Goal: Task Accomplishment & Management: Manage account settings

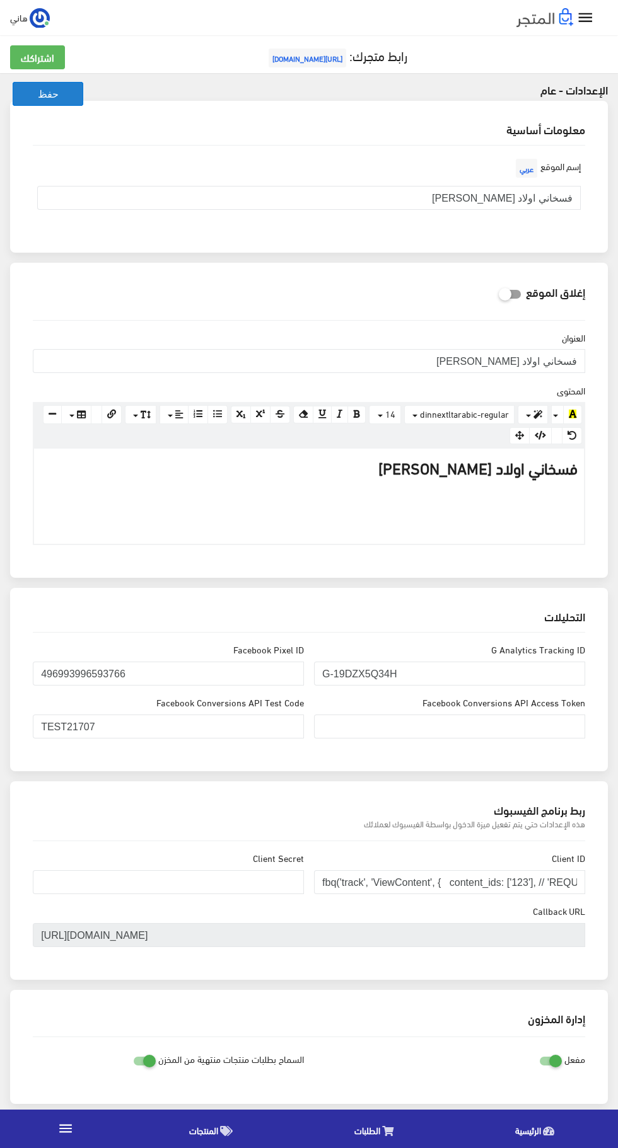
click at [55, 103] on button "حفظ" at bounding box center [48, 94] width 71 height 24
click at [57, 91] on button "حفظ" at bounding box center [48, 94] width 71 height 24
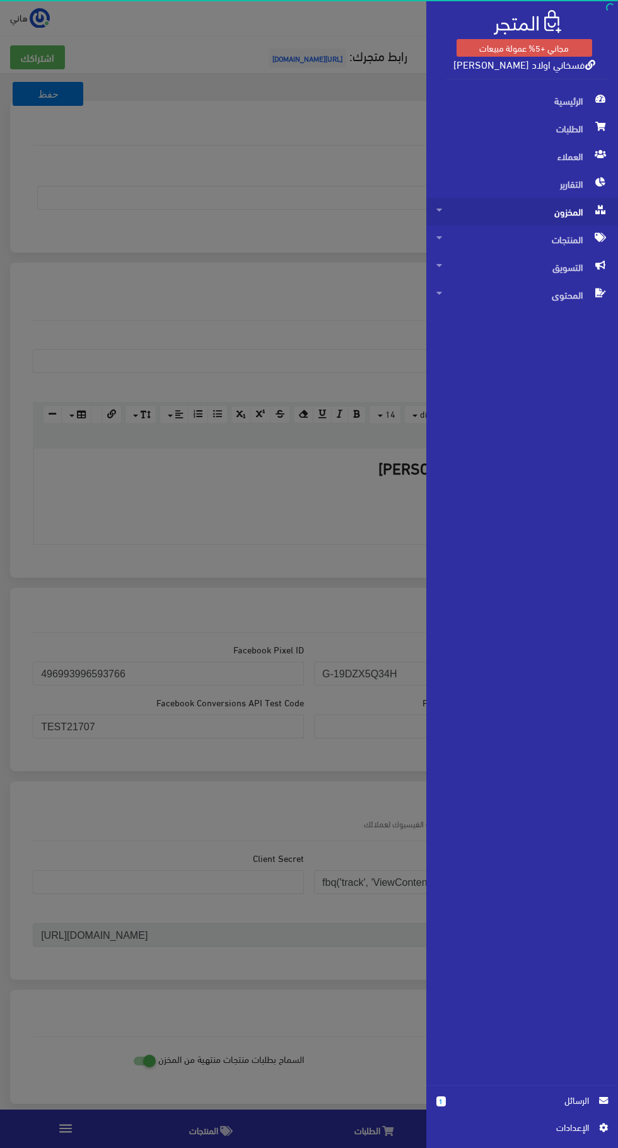
click at [572, 212] on span "المخزون" at bounding box center [521, 212] width 171 height 28
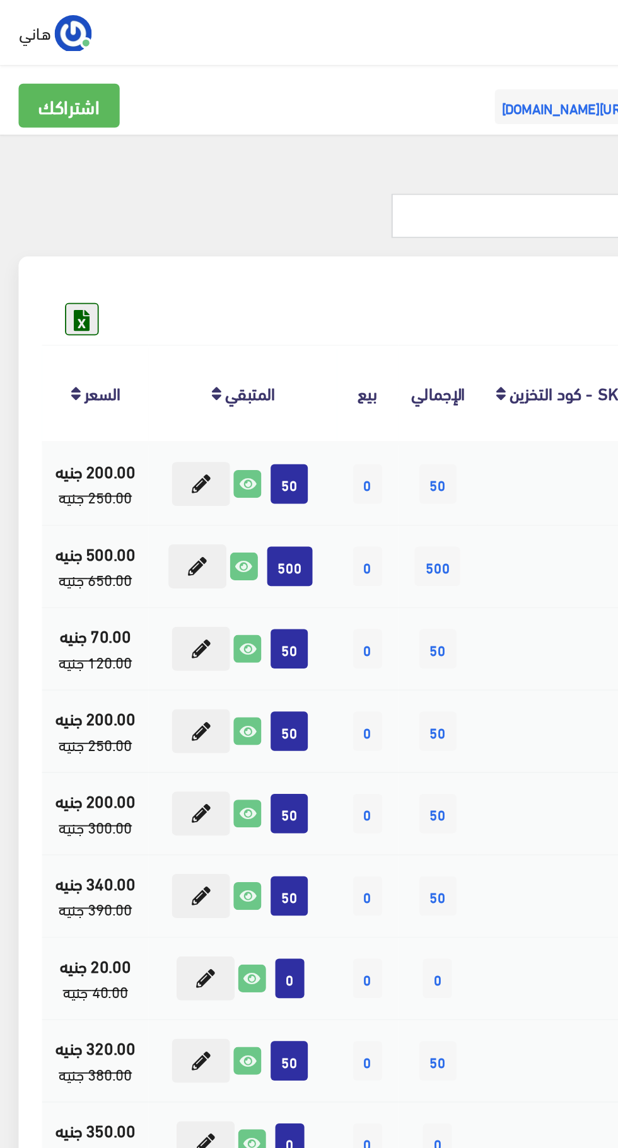
click at [52, 170] on icon at bounding box center [44, 173] width 16 height 16
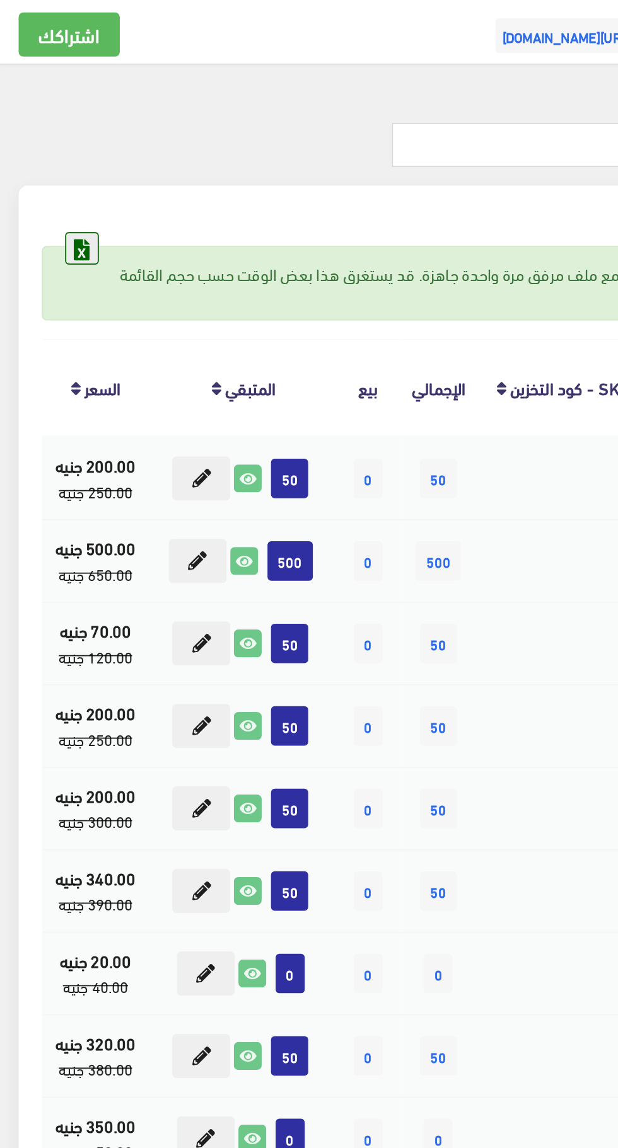
click at [47, 171] on icon at bounding box center [44, 173] width 16 height 16
click at [44, 178] on icon at bounding box center [44, 173] width 16 height 16
click at [44, 173] on icon at bounding box center [44, 173] width 16 height 16
click at [44, 171] on icon at bounding box center [44, 173] width 16 height 16
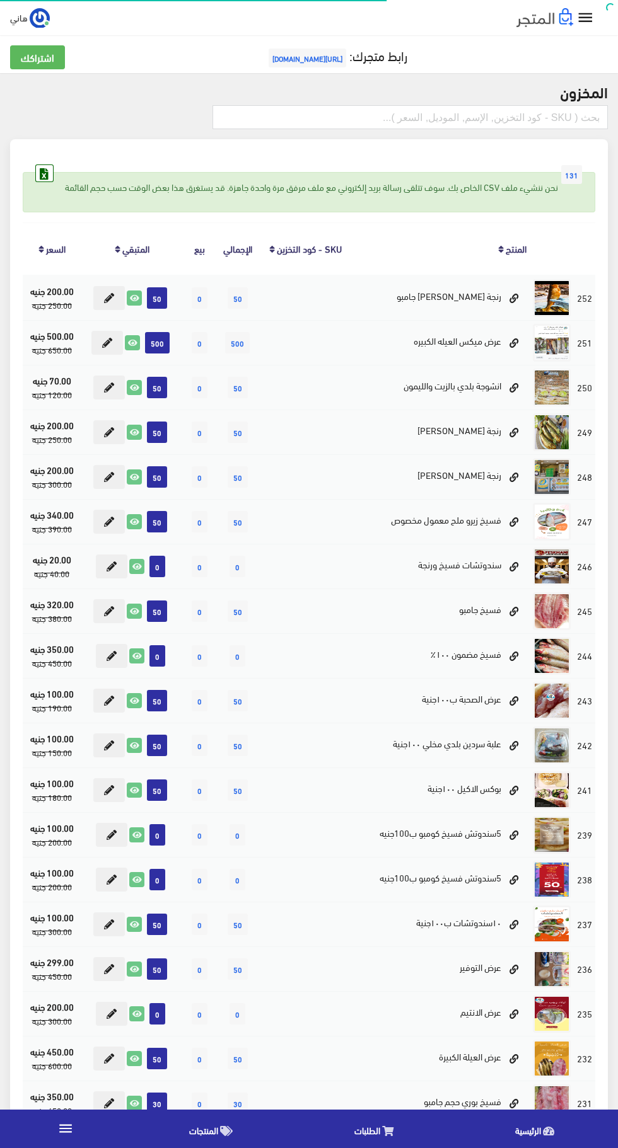
click at [586, 18] on icon "" at bounding box center [585, 18] width 18 height 18
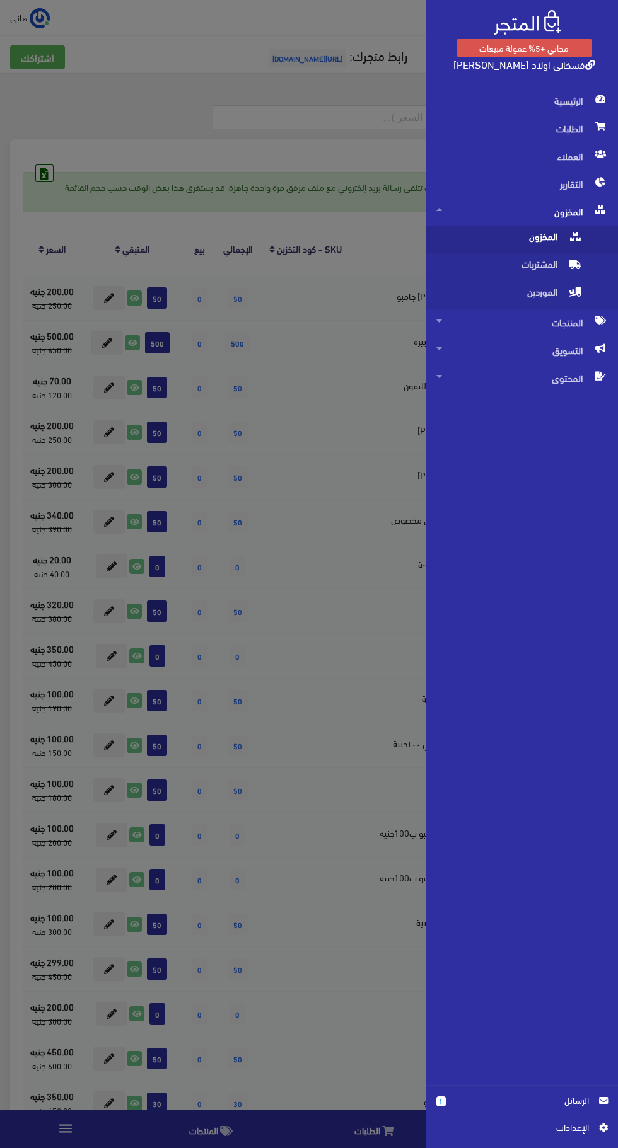
click at [600, 210] on icon at bounding box center [600, 209] width 10 height 9
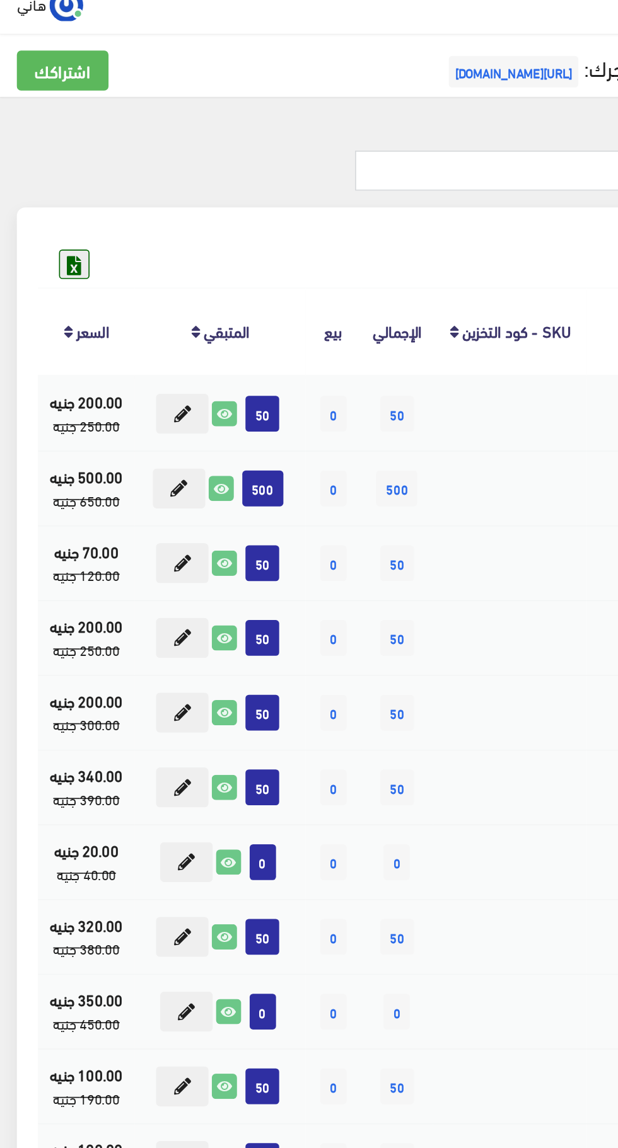
click at [47, 174] on icon at bounding box center [44, 173] width 16 height 16
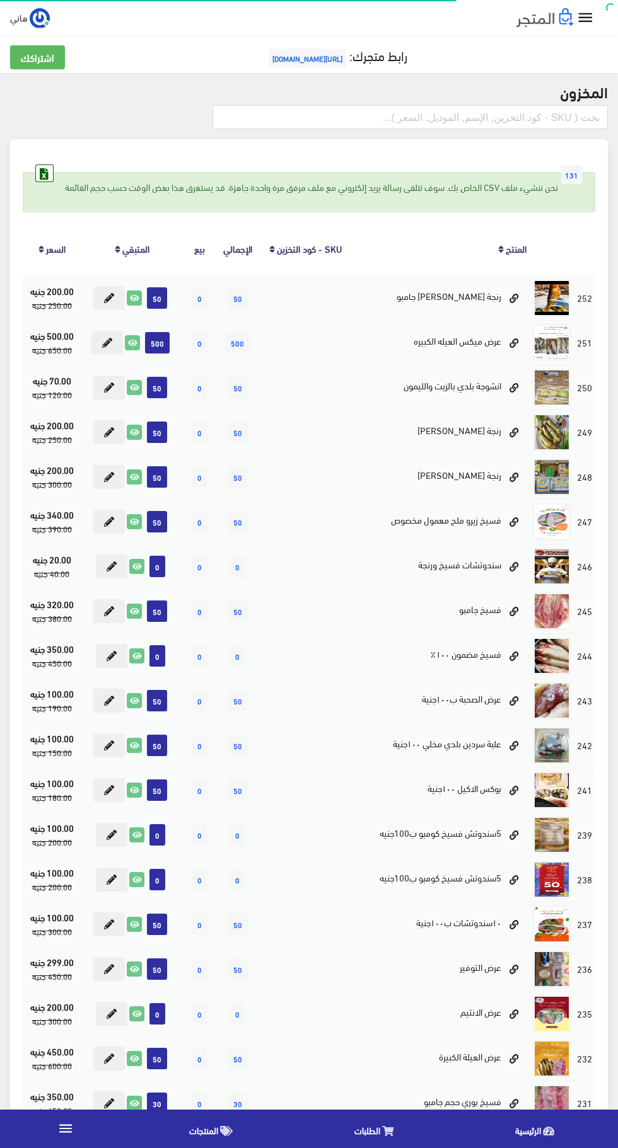
click at [587, 18] on icon "" at bounding box center [585, 18] width 18 height 18
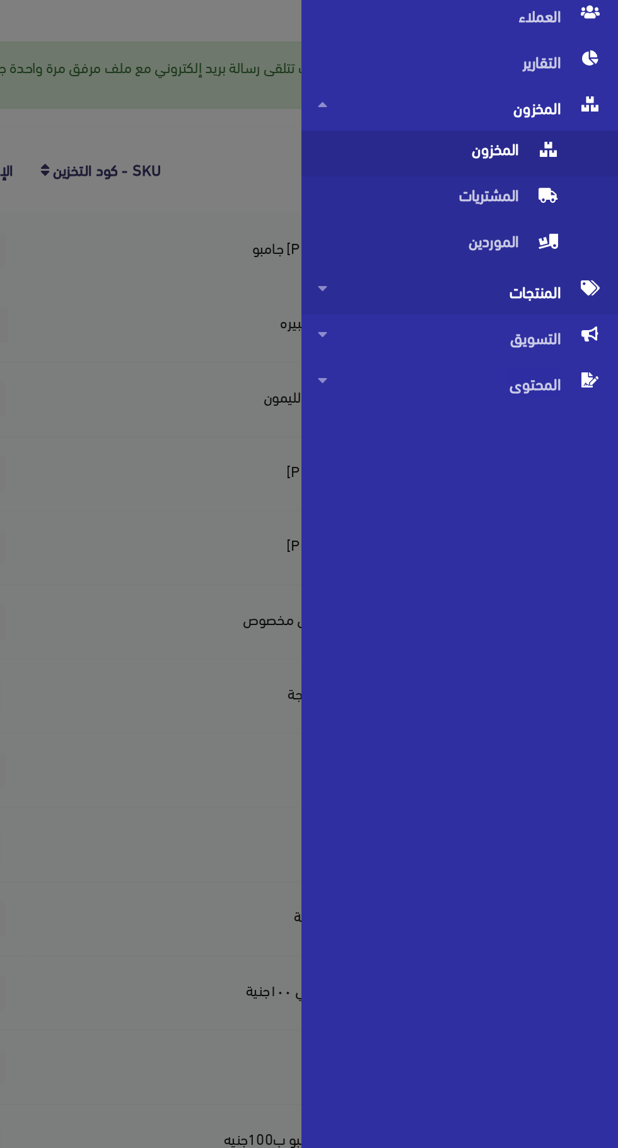
click at [570, 329] on span "المنتجات" at bounding box center [521, 323] width 171 height 28
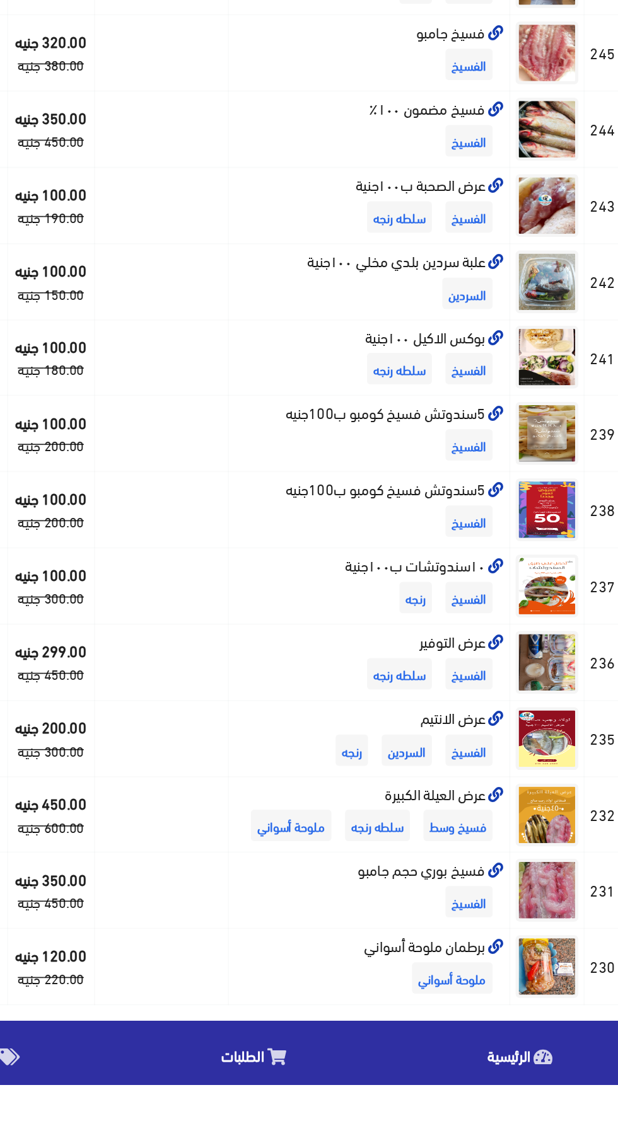
scroll to position [54, 0]
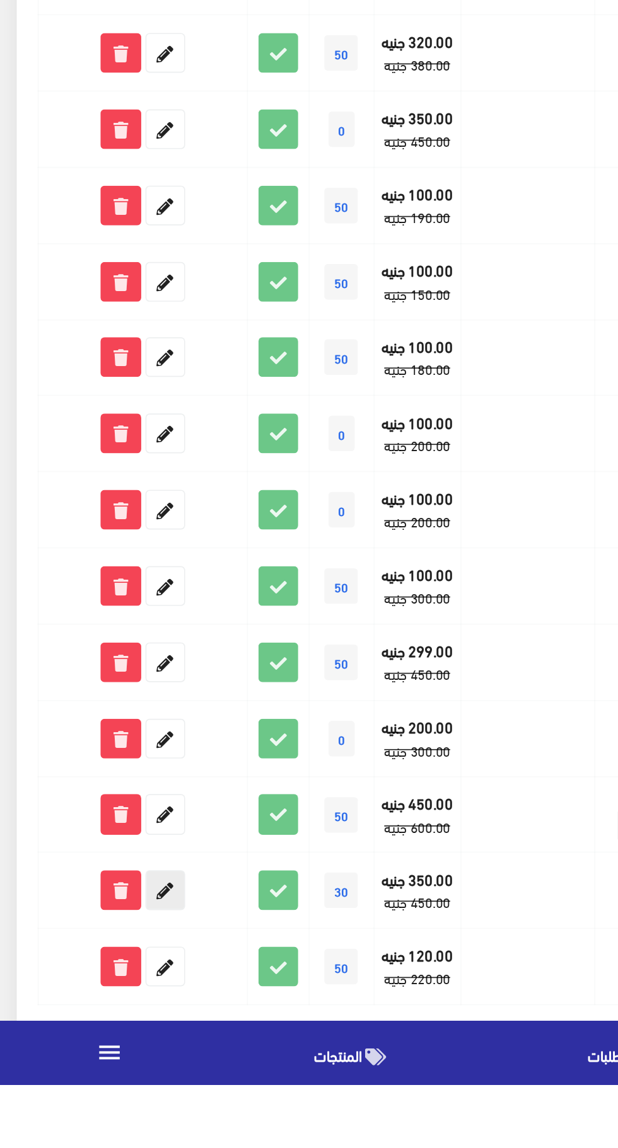
click at [96, 1027] on icon at bounding box center [99, 1031] width 23 height 23
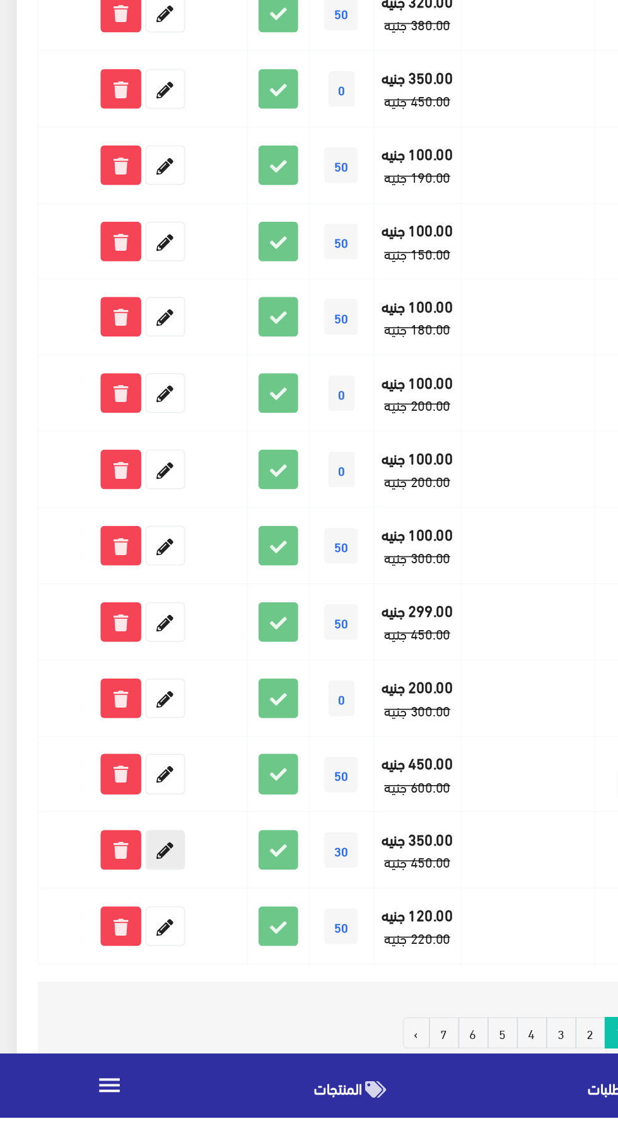
scroll to position [146, 0]
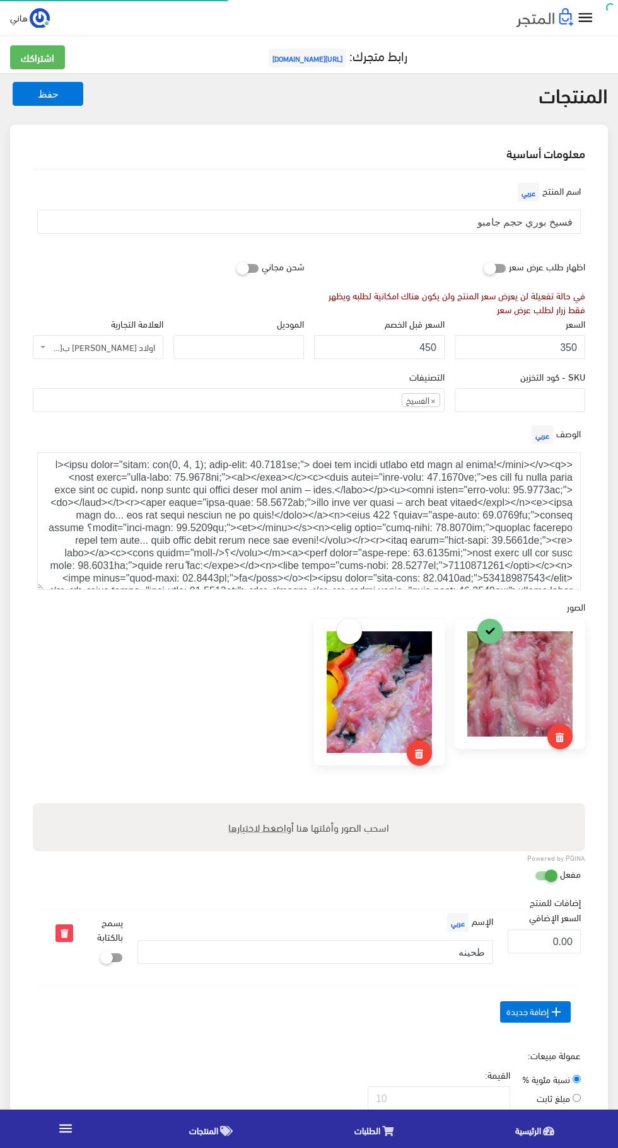
select select
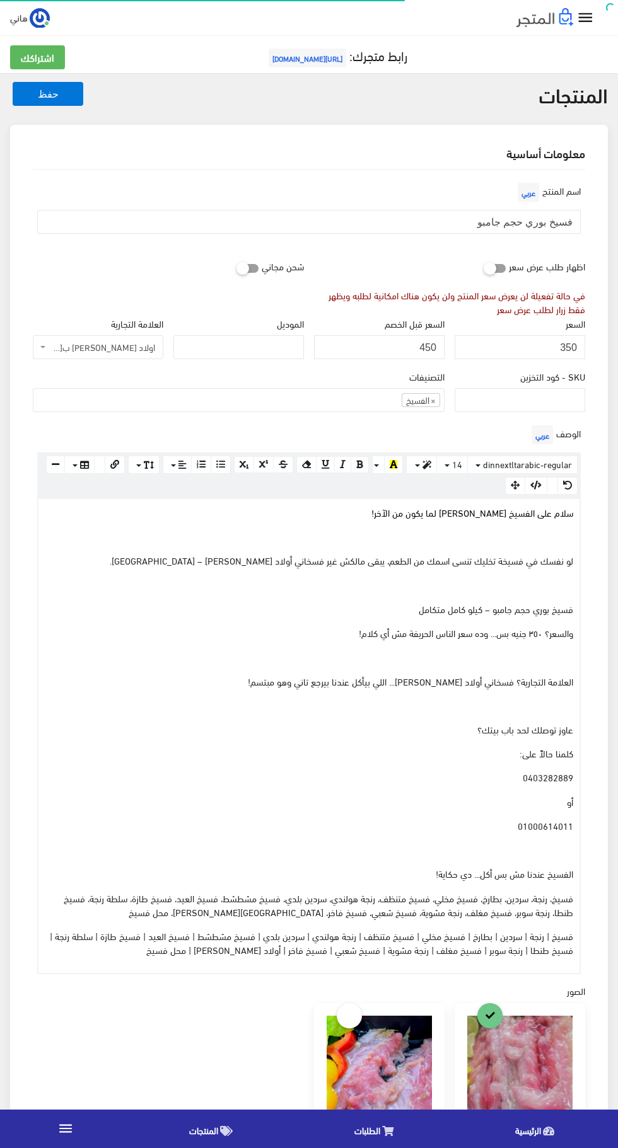
click at [492, 678] on span "العلامة التجارية؟ فسخاني أولاد [PERSON_NAME]... اللي بيأكل عندنا بيرجع تاني وهو…" at bounding box center [410, 682] width 325 height 18
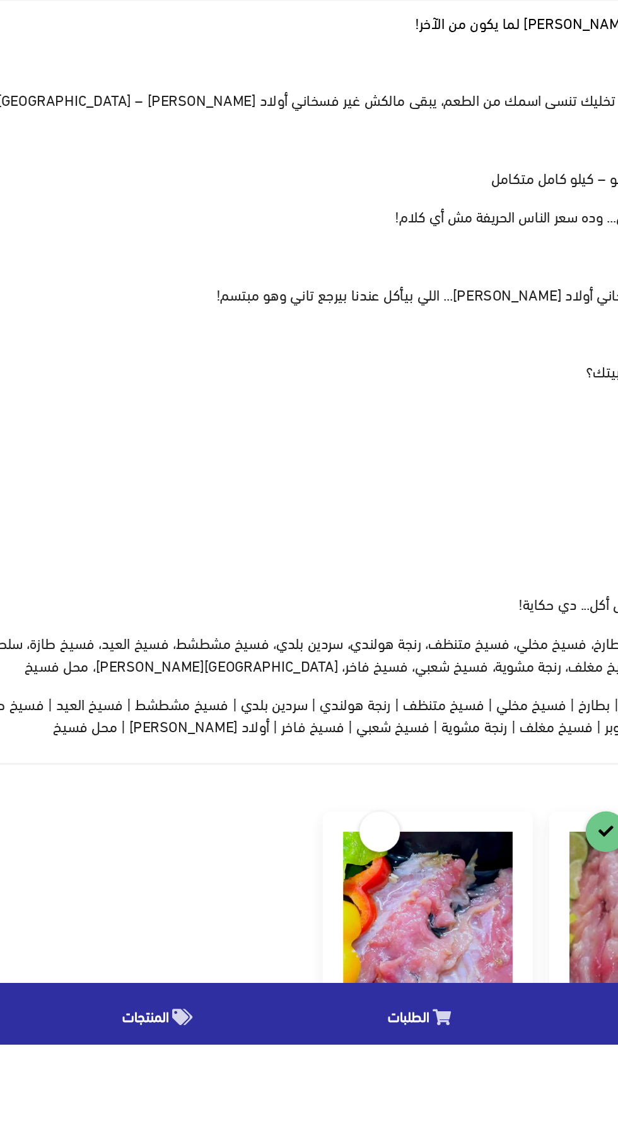
scroll to position [45, 0]
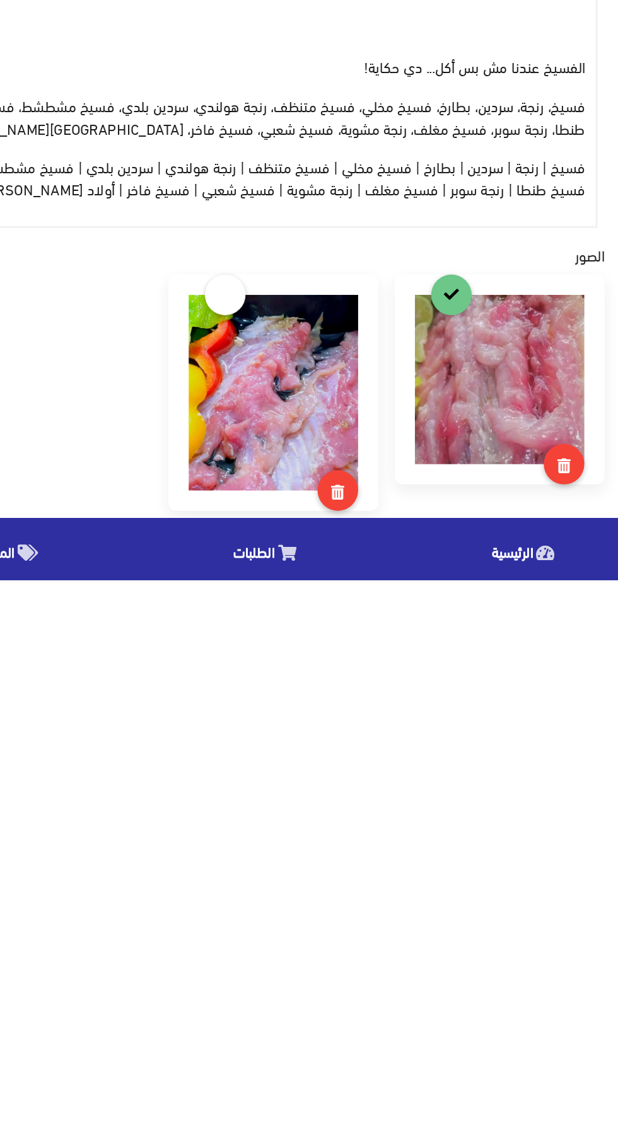
click at [378, 1039] on img at bounding box center [379, 1032] width 105 height 122
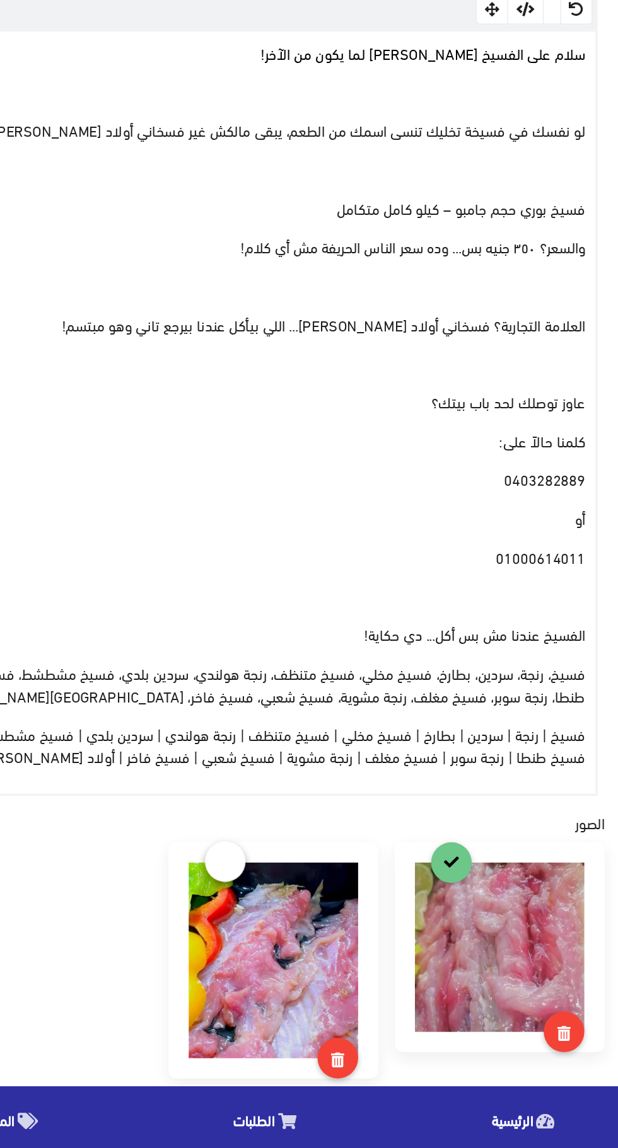
click at [344, 968] on link at bounding box center [349, 969] width 25 height 25
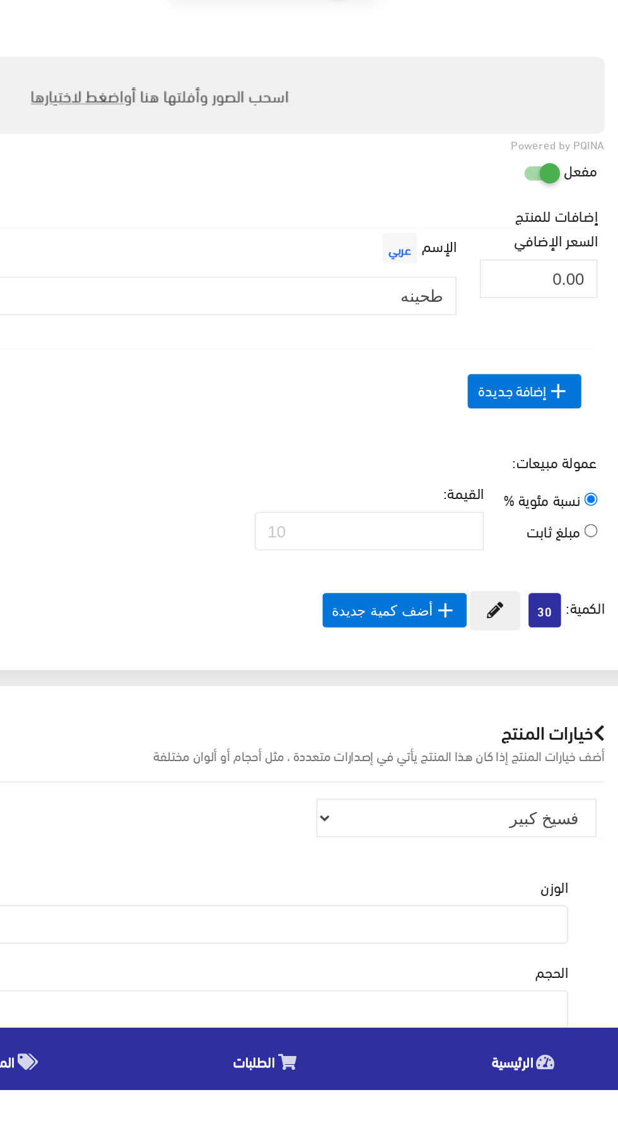
scroll to position [755, 0]
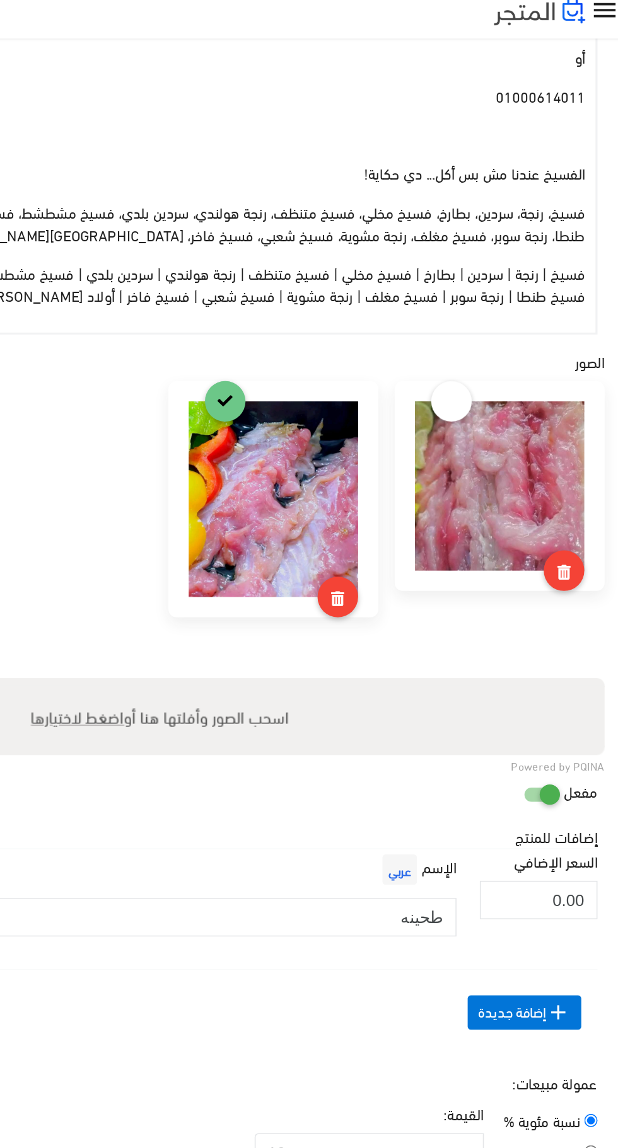
click at [536, 174] on span "فسيخ | رنجة | سردين | بطارخ | فسيخ مخلي | فسيخ متنظف | رنجة هولندي | سردين بلدي…" at bounding box center [311, 188] width 523 height 32
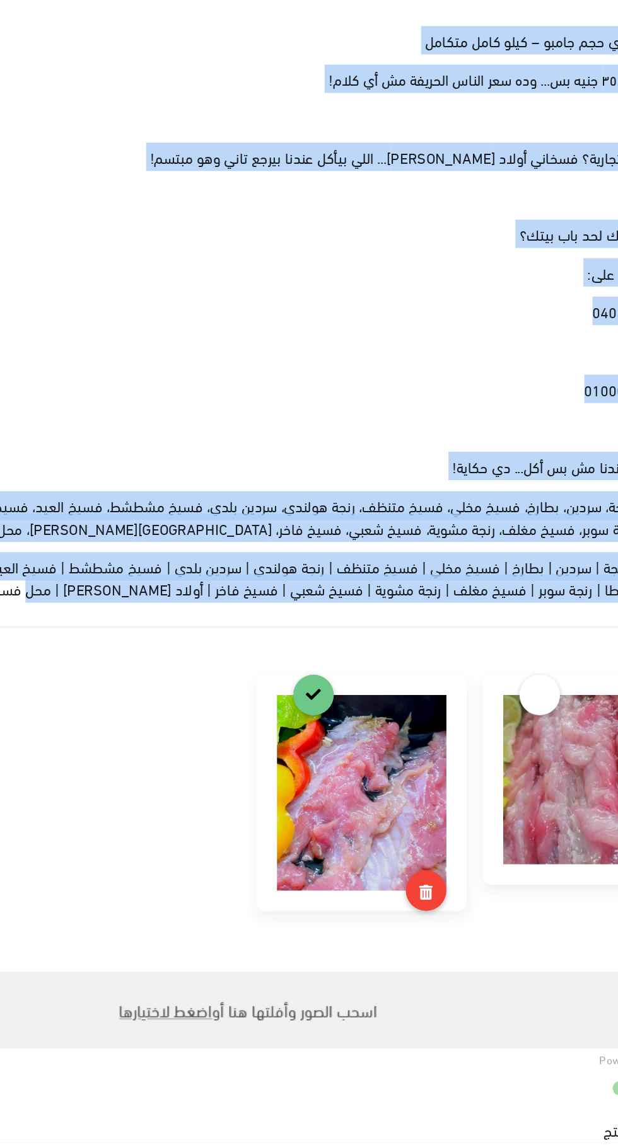
copy div "سلام على الفسيخ البوري لما يكون من الآخر! لو نفسك في فسيخة تخليك تنسى اسمك من ا…"
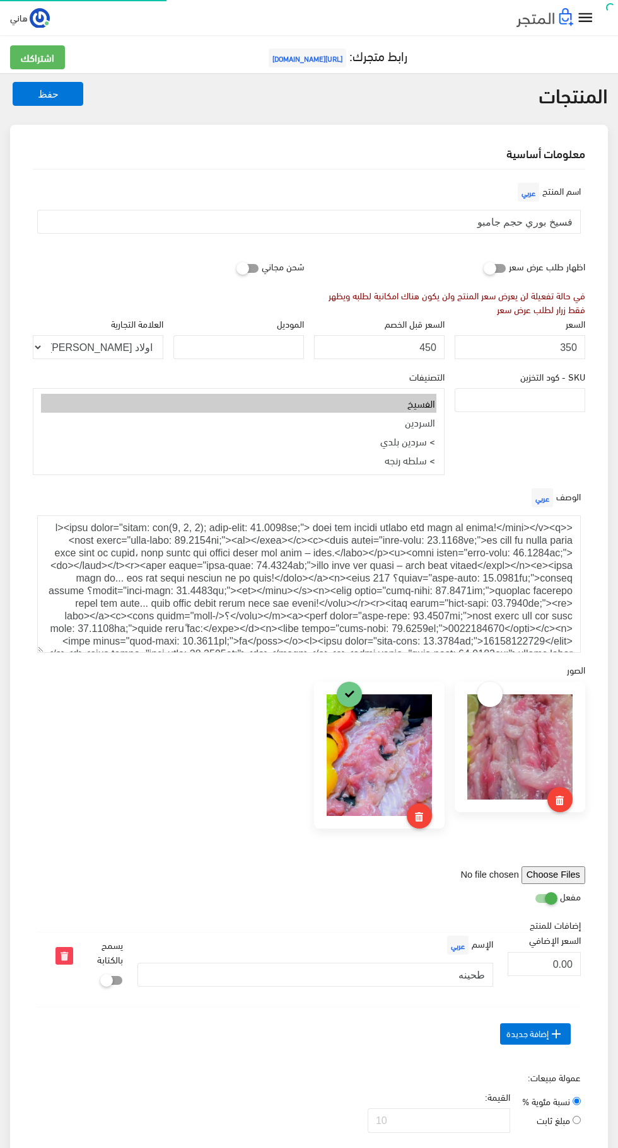
select select
